Goal: Task Accomplishment & Management: Use online tool/utility

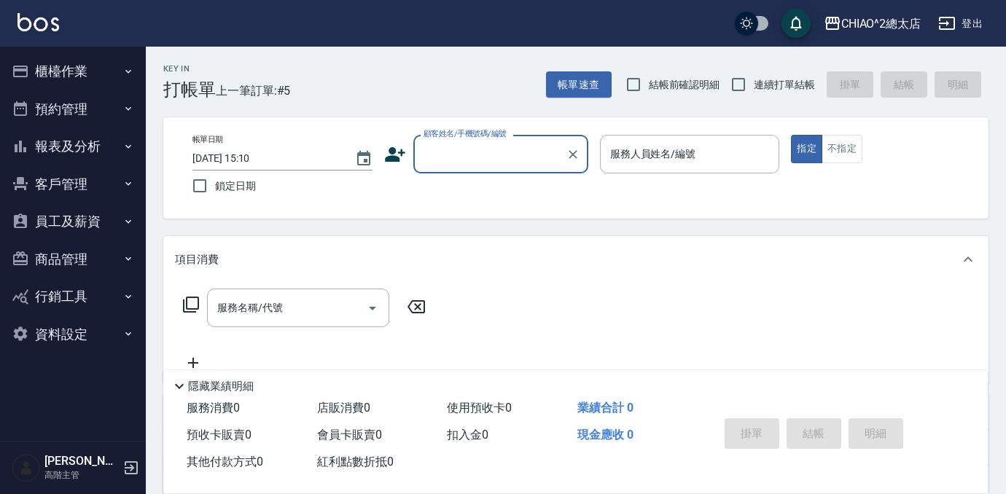
click at [467, 168] on div "顧客姓名/手機號碼/編號" at bounding box center [500, 154] width 175 height 39
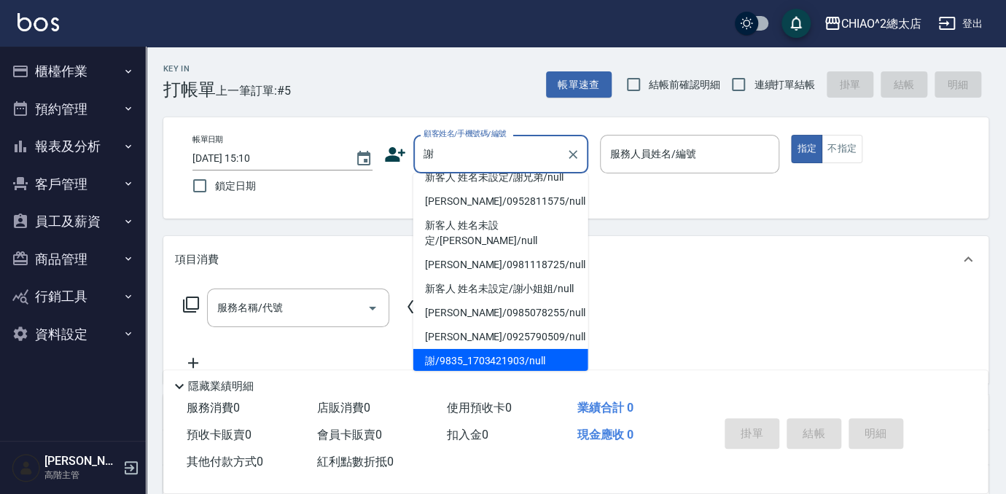
scroll to position [286, 0]
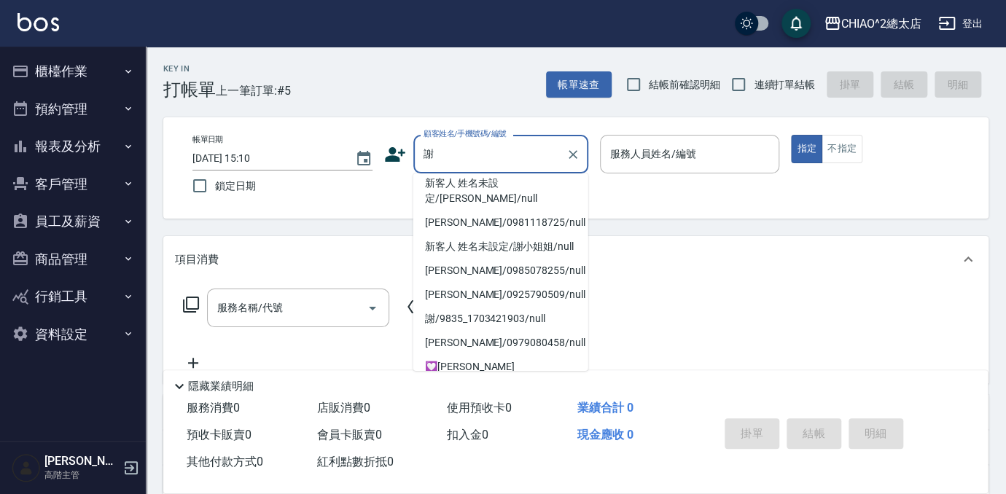
click at [509, 147] on li "新客人 姓名未設定/謝兄弟/null" at bounding box center [500, 135] width 175 height 24
type input "新客人 姓名未設定/謝兄弟/null"
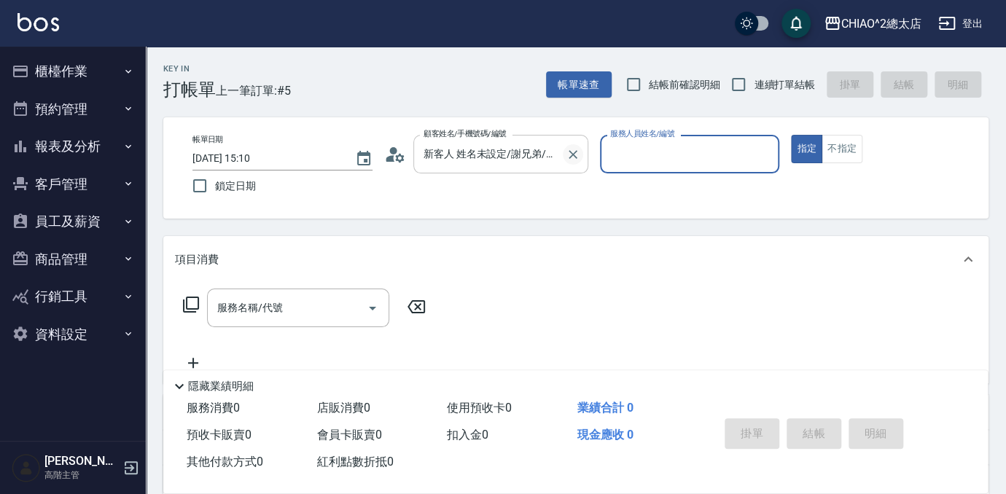
click at [568, 155] on icon "Clear" at bounding box center [573, 154] width 15 height 15
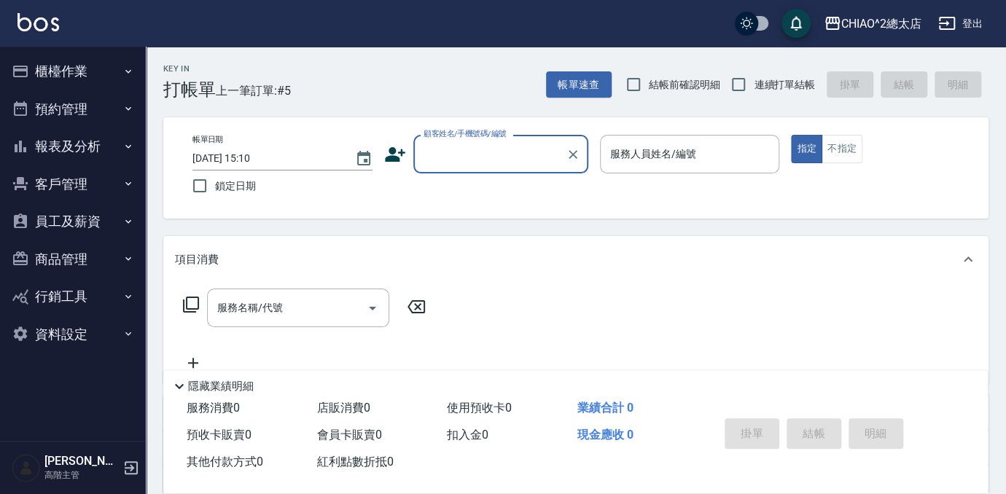
scroll to position [0, 0]
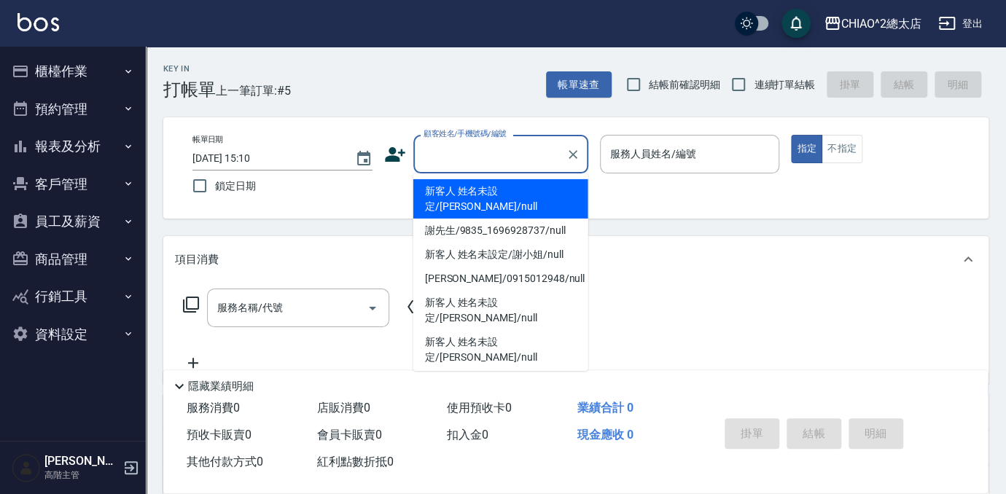
click at [501, 156] on input "顧客姓名/手機號碼/編號" at bounding box center [490, 154] width 140 height 26
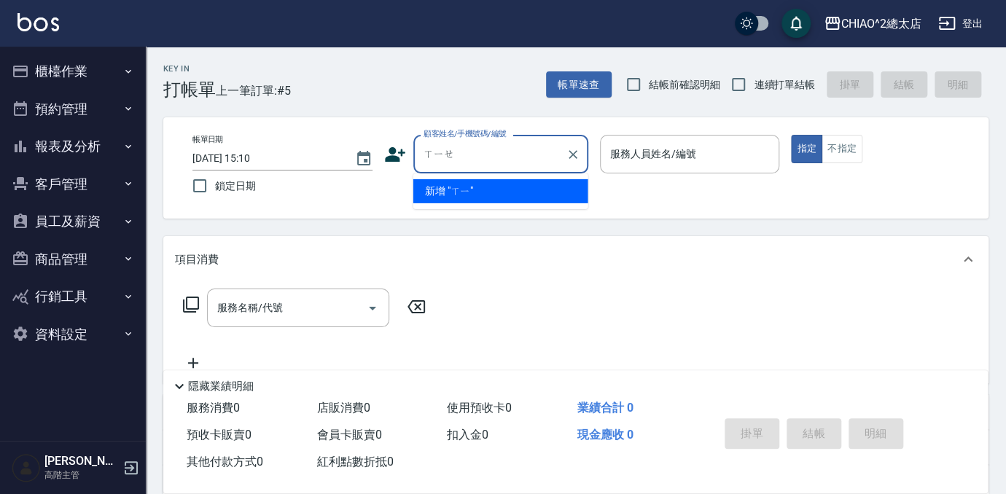
type input "寫"
click at [519, 200] on li "新客人 姓名未設定/謝小姐/null" at bounding box center [500, 191] width 175 height 24
type input "新客人 姓名未設定/謝小姐/null"
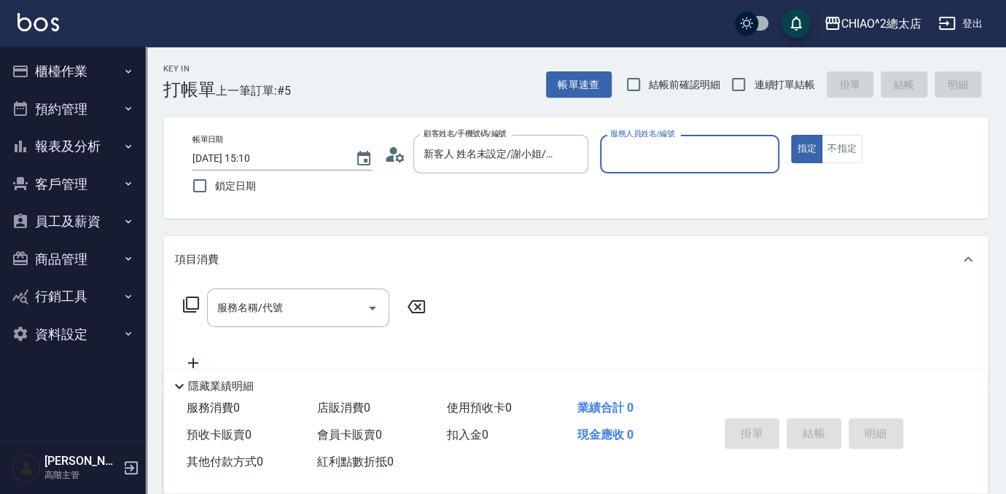
click at [694, 141] on div "服務人員姓名/編號" at bounding box center [690, 154] width 180 height 39
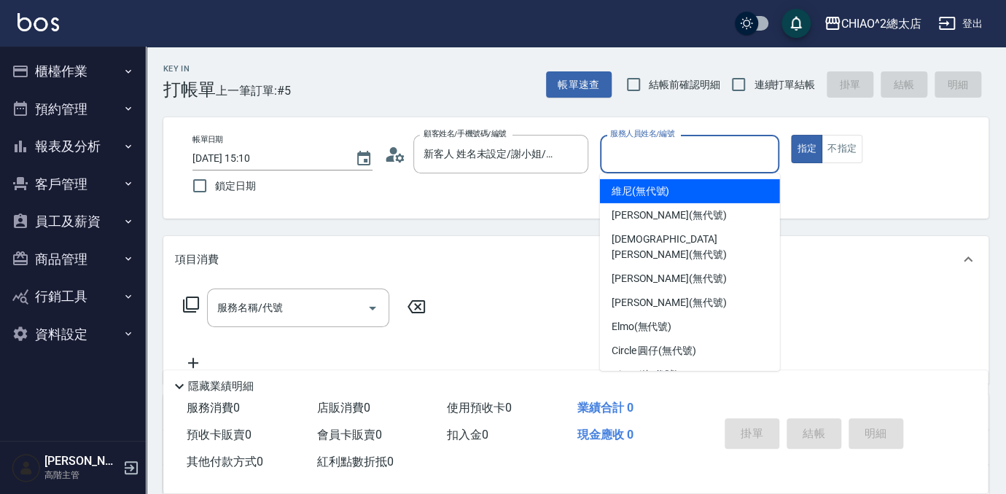
click at [678, 193] on div "維尼 (無代號)" at bounding box center [690, 191] width 180 height 24
type input "維尼(無代號)"
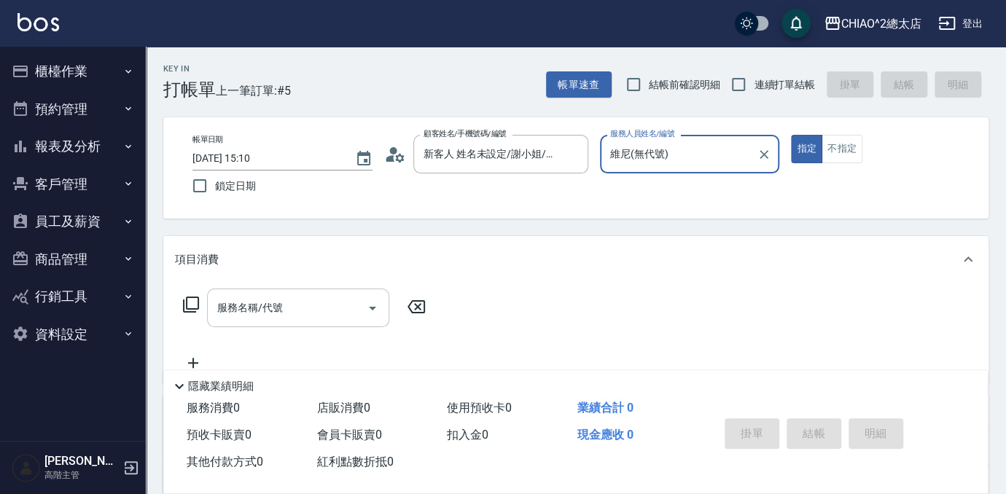
click at [318, 310] on input "服務名稱/代號" at bounding box center [287, 308] width 147 height 26
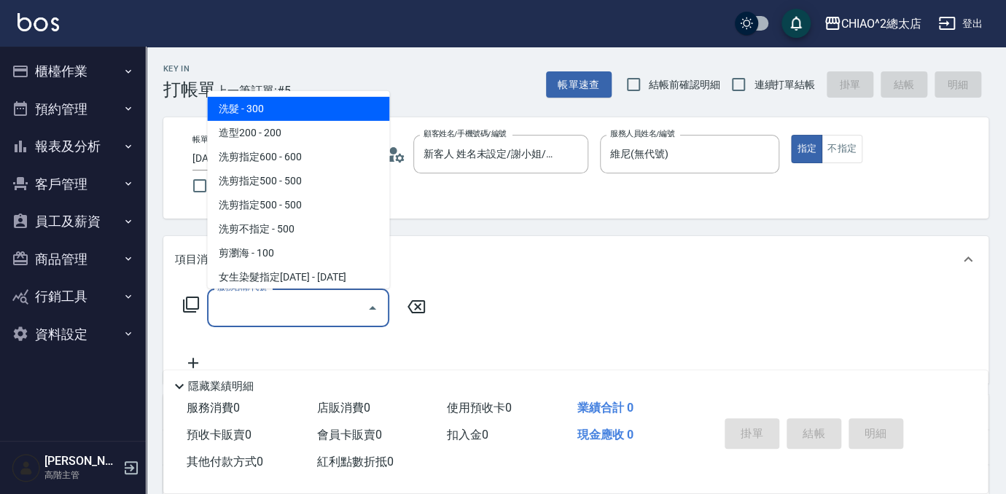
click at [280, 111] on span "洗髮 - 300" at bounding box center [298, 109] width 182 height 24
type input "洗髮(103103)"
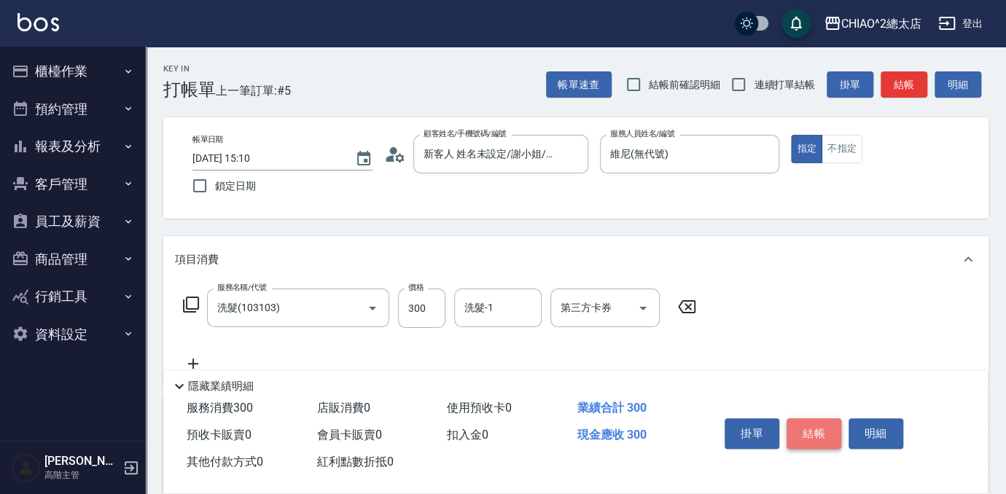
click at [821, 428] on button "結帳" at bounding box center [813, 433] width 55 height 31
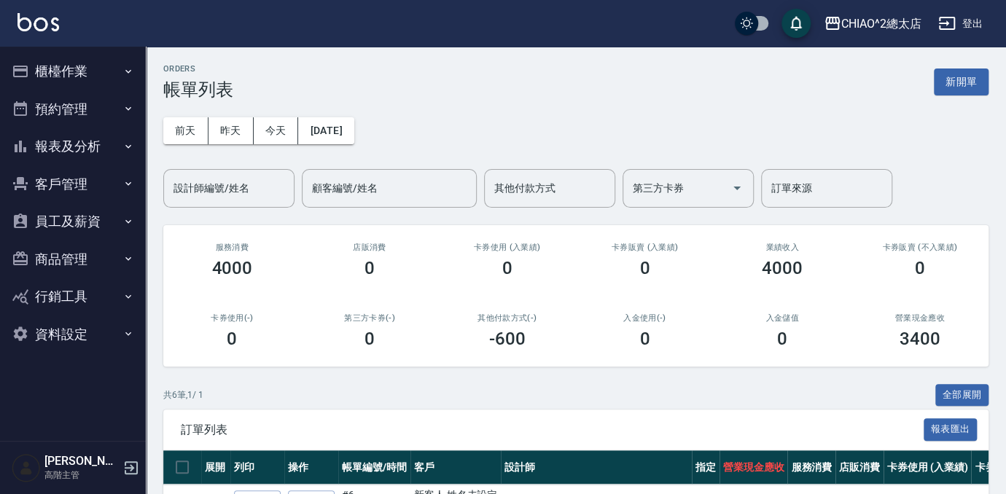
click at [1001, 84] on div "ORDERS 帳單列表 新開單 [DATE] [DATE] [DATE] [DATE] 設計師編號/姓名 設計師編號/姓名 顧客編號/姓名 顧客編號/姓名 其…" at bounding box center [576, 399] width 860 height 705
click at [969, 88] on button "新開單" at bounding box center [961, 82] width 55 height 27
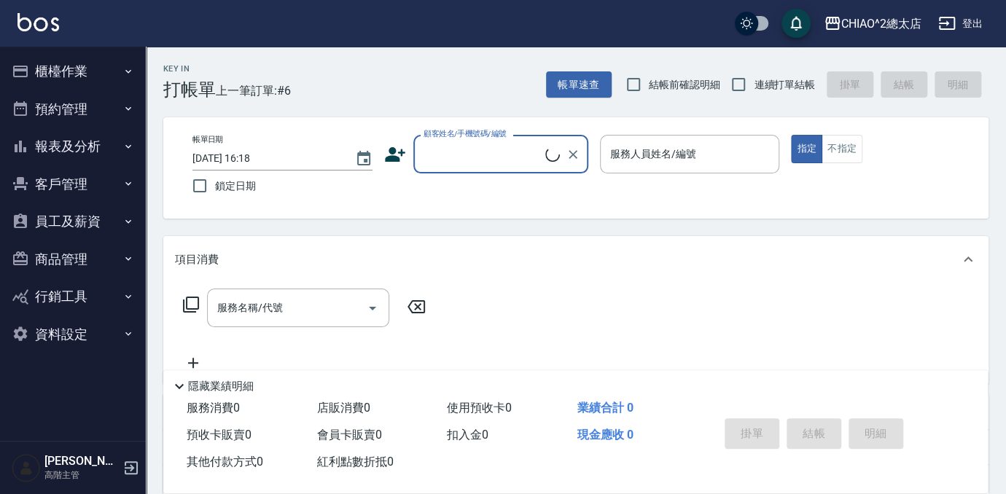
click at [440, 161] on input "顧客姓名/手機號碼/編號" at bounding box center [482, 154] width 125 height 26
click at [486, 191] on li "新客人 姓名未設定/[PERSON_NAME]/null" at bounding box center [500, 198] width 175 height 39
type input "新客人 姓名未設定/[PERSON_NAME]/null"
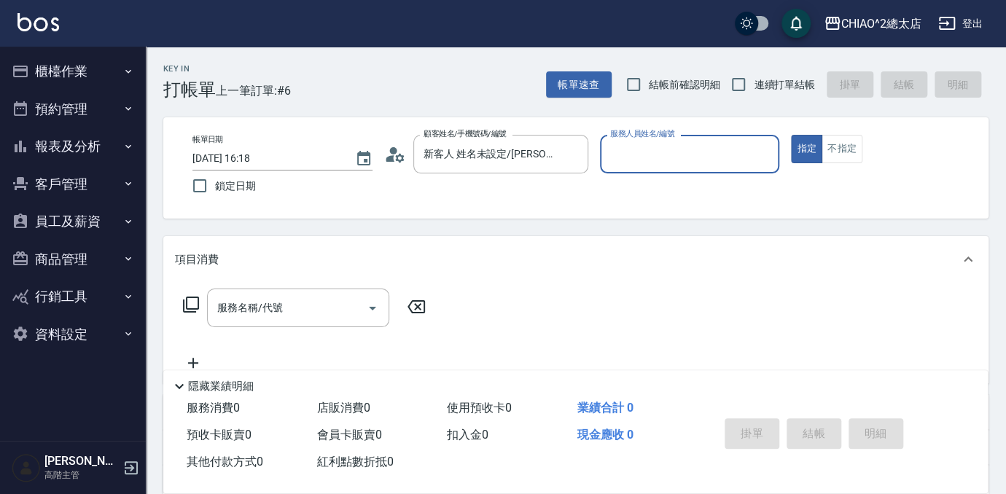
click at [649, 161] on input "服務人員姓名/編號" at bounding box center [689, 154] width 167 height 26
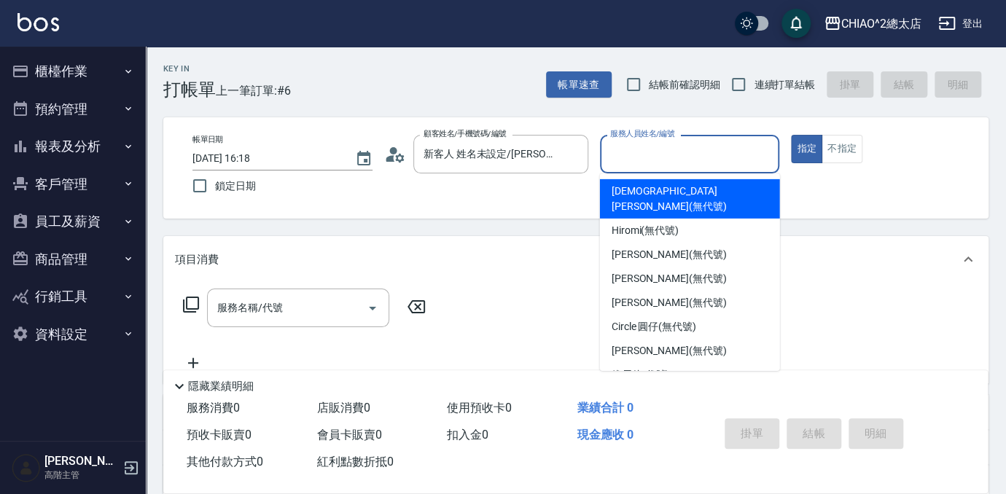
click at [641, 189] on span "[DEMOGRAPHIC_DATA][PERSON_NAME](無代號)" at bounding box center [689, 199] width 157 height 31
type input "[DEMOGRAPHIC_DATA][PERSON_NAME](無代號)"
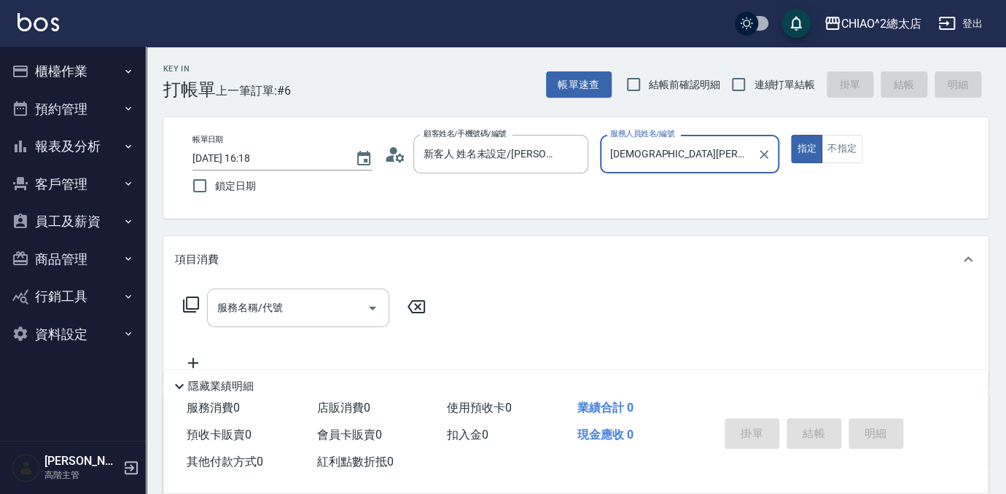
click at [322, 311] on input "服務名稱/代號" at bounding box center [287, 308] width 147 height 26
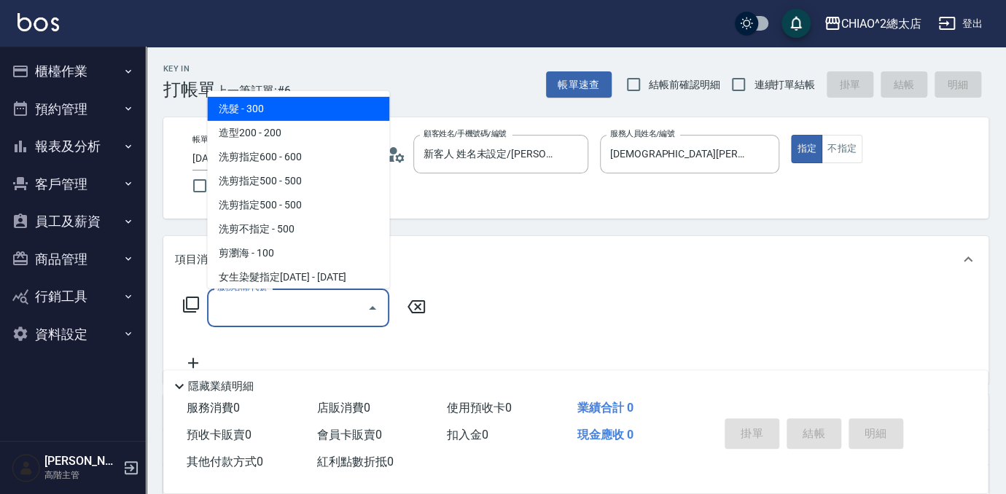
click at [257, 119] on span "洗髮 - 300" at bounding box center [298, 109] width 182 height 24
type input "洗髮(103103)"
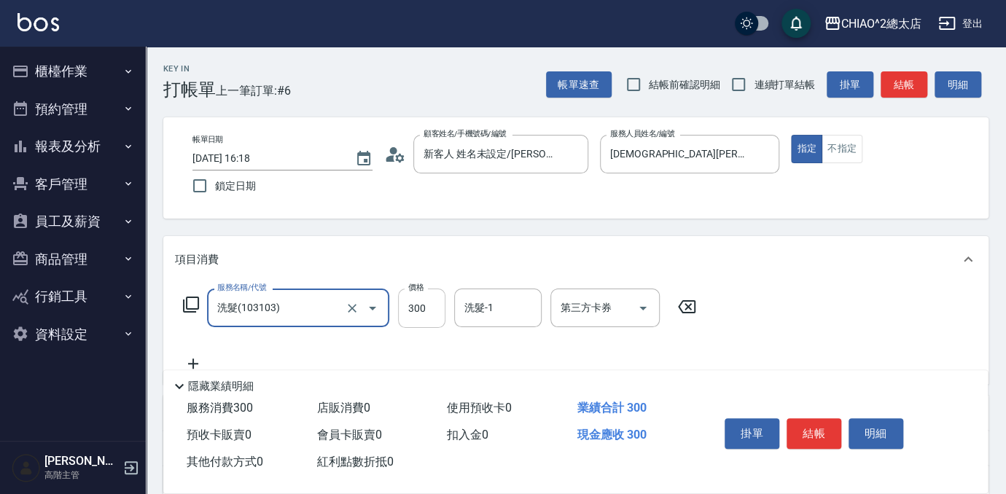
click at [420, 308] on input "300" at bounding box center [421, 308] width 47 height 39
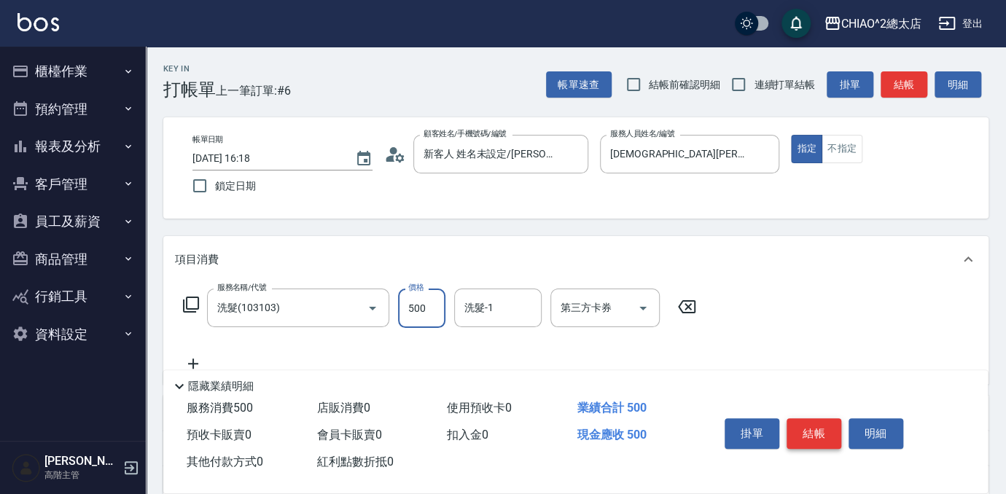
type input "500"
click at [807, 429] on button "結帳" at bounding box center [813, 433] width 55 height 31
